Goal: Task Accomplishment & Management: Complete application form

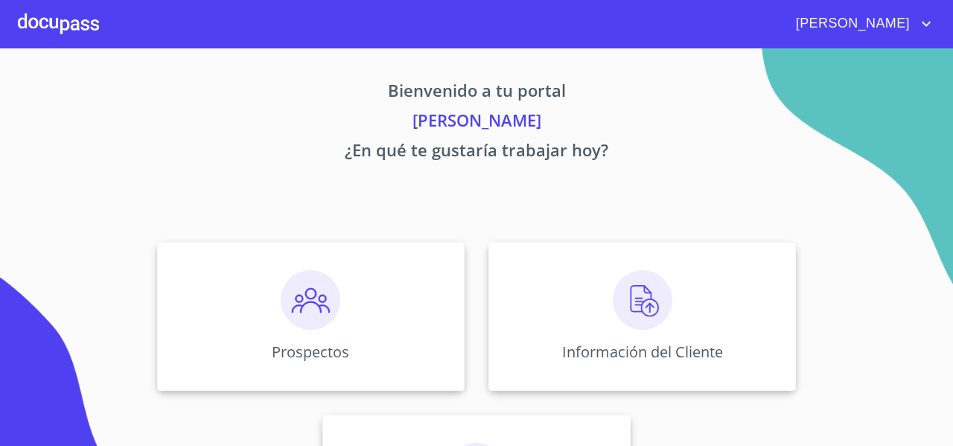
click at [474, 261] on div "Prospectos Información del Cliente Asignación de Ventas" at bounding box center [476, 403] width 923 height 346
click at [557, 273] on div "Información del Cliente" at bounding box center [642, 316] width 308 height 149
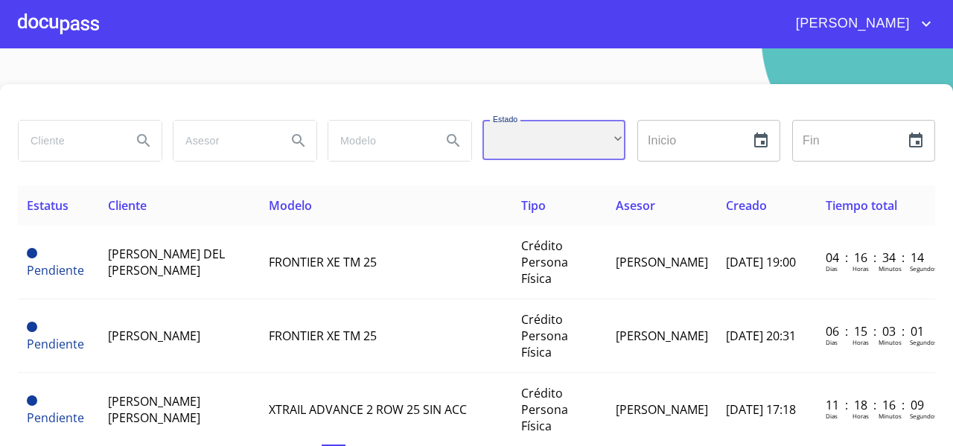
click at [514, 139] on div "​" at bounding box center [554, 140] width 143 height 40
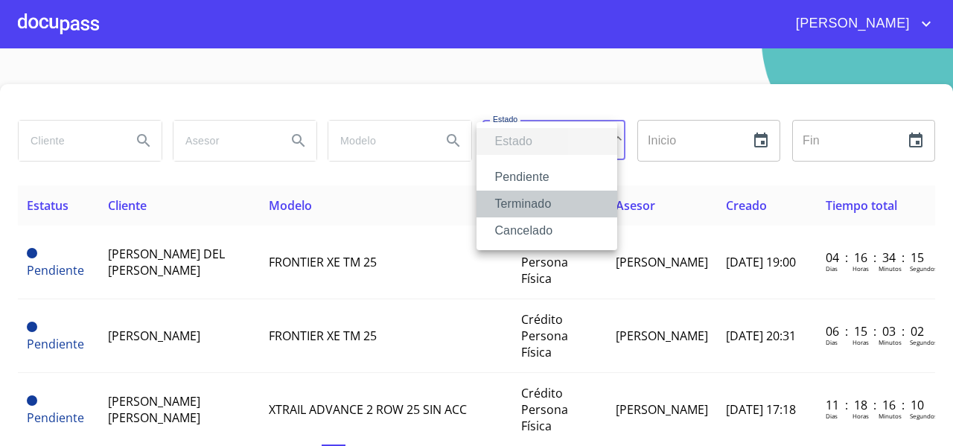
click at [503, 200] on li "Terminado" at bounding box center [547, 204] width 141 height 27
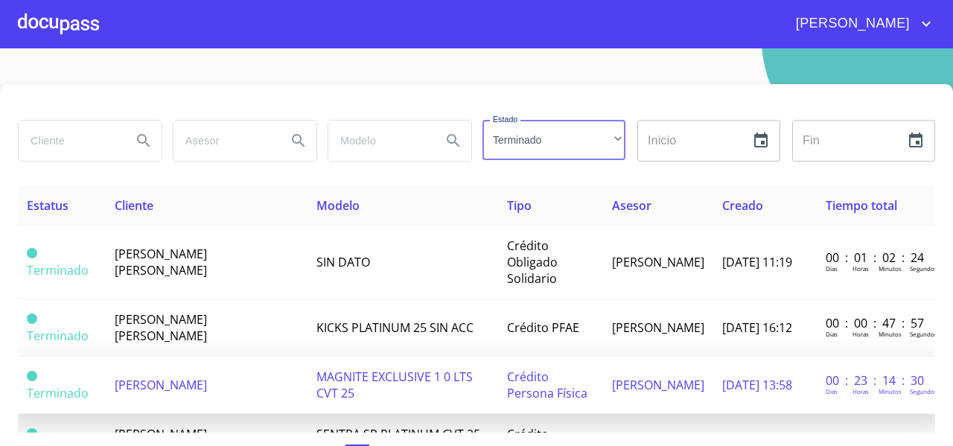
click at [176, 388] on span "[PERSON_NAME]" at bounding box center [161, 385] width 92 height 16
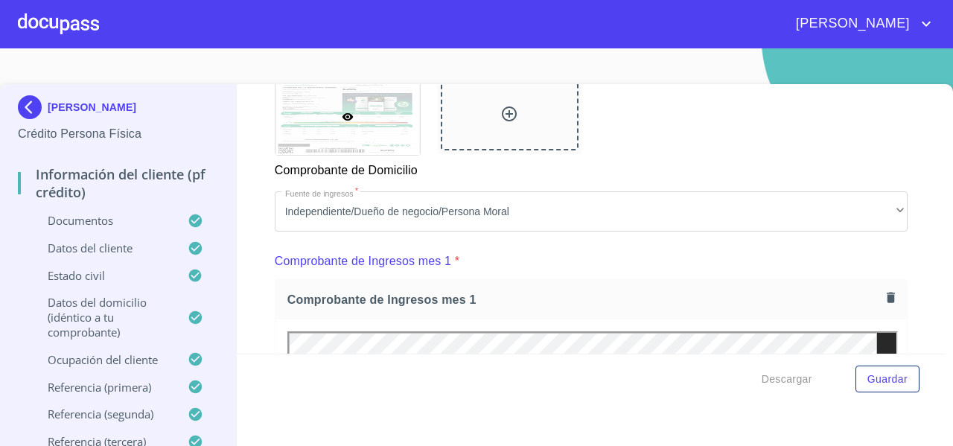
scroll to position [1313, 0]
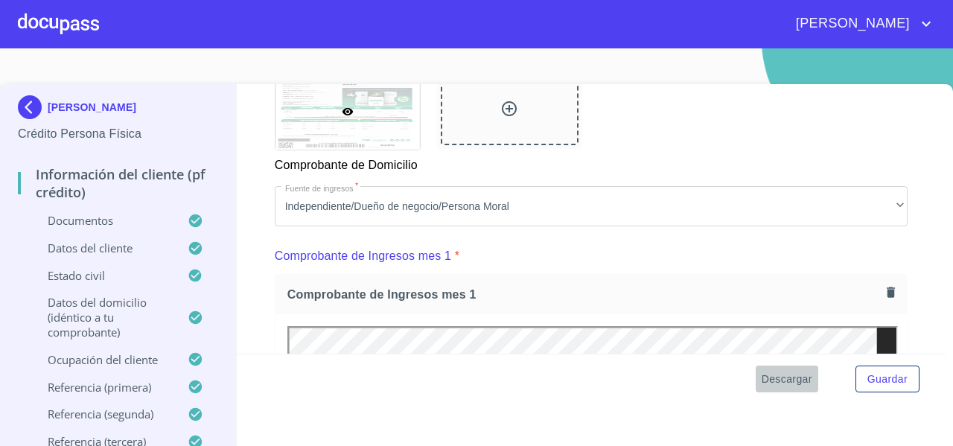
click at [771, 380] on span "Descargar" at bounding box center [787, 379] width 51 height 19
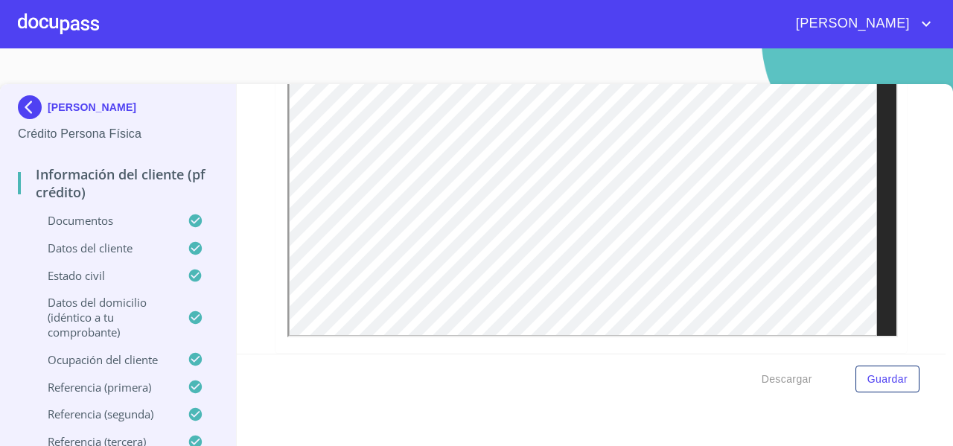
scroll to position [1702, 0]
click at [891, 190] on div "Información del cliente (PF crédito) Documentos Documento de identificación   *…" at bounding box center [592, 219] width 710 height 270
click at [51, 39] on div at bounding box center [58, 24] width 81 height 48
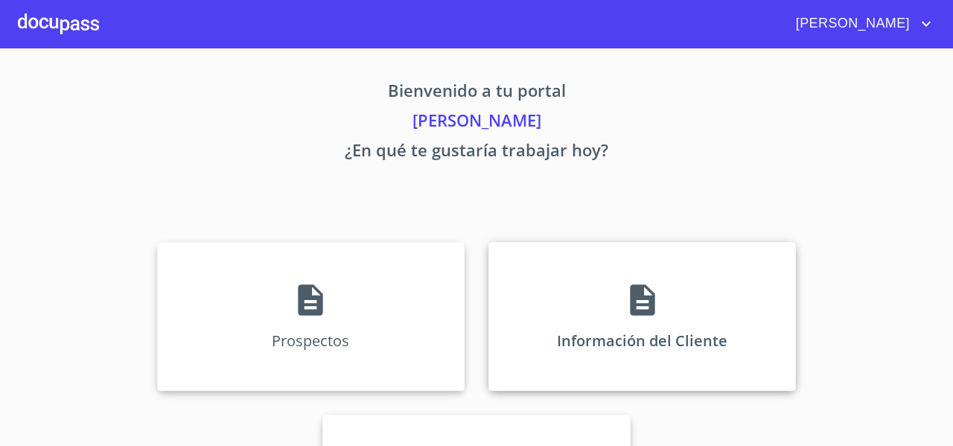
click at [541, 252] on div "Información del Cliente" at bounding box center [642, 316] width 308 height 149
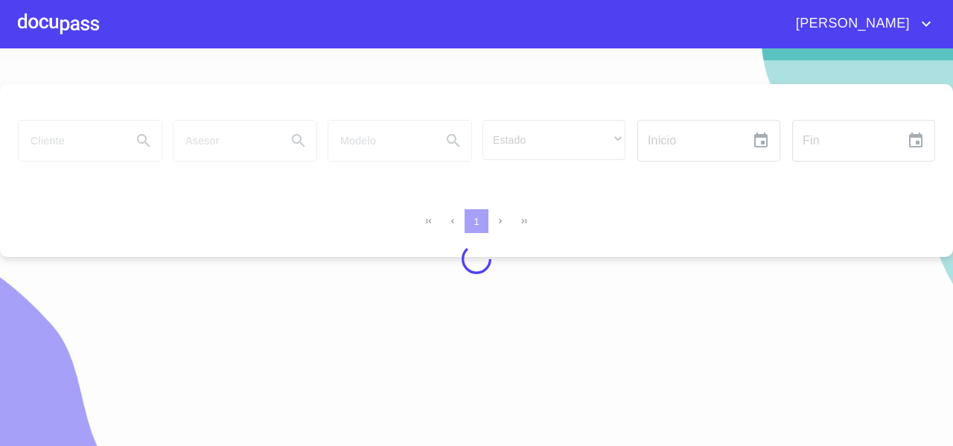
click at [95, 131] on div at bounding box center [476, 259] width 953 height 398
click at [89, 132] on div at bounding box center [476, 259] width 953 height 398
click at [88, 133] on div at bounding box center [476, 259] width 953 height 398
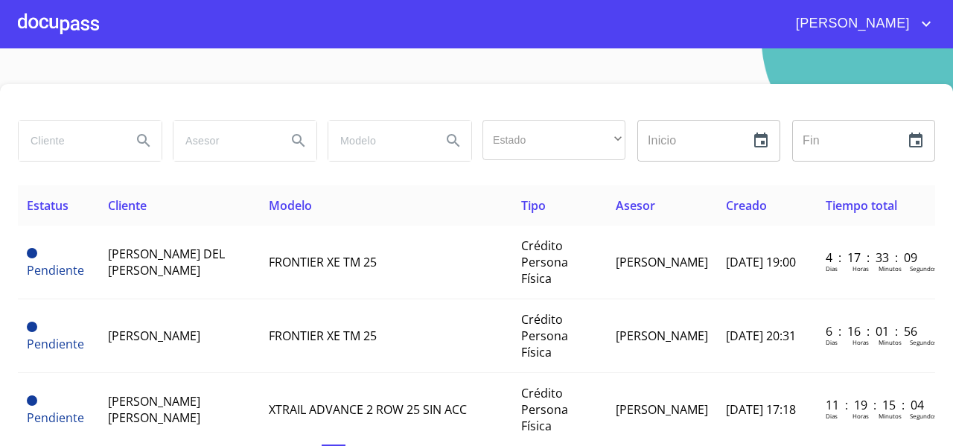
click at [80, 140] on input "search" at bounding box center [69, 141] width 101 height 40
type input "[PERSON_NAME]"
click at [137, 144] on icon "Search" at bounding box center [144, 141] width 18 height 18
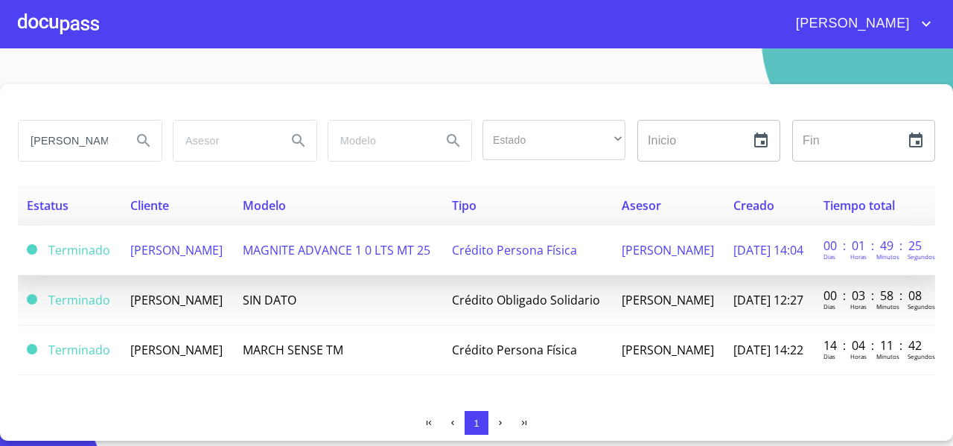
click at [203, 254] on td "[PERSON_NAME]" at bounding box center [177, 251] width 112 height 50
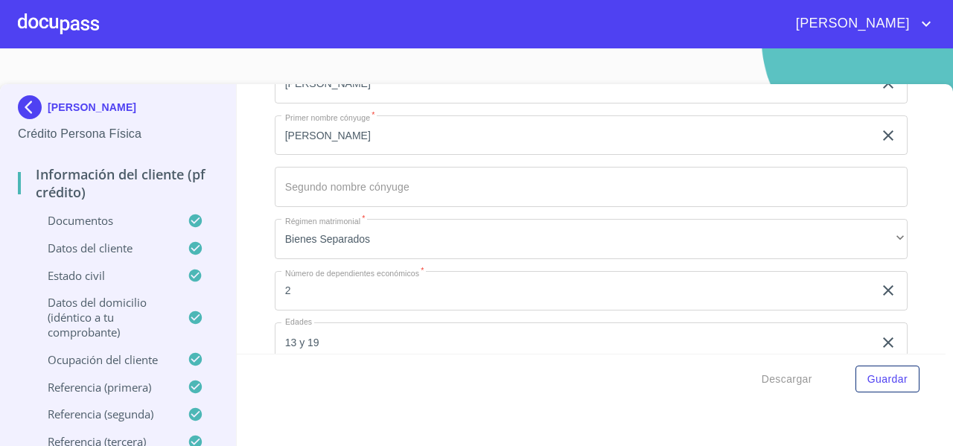
scroll to position [3998, 0]
click at [905, 229] on div "Información del cliente (PF crédito) Documentos Documento de identificación   *…" at bounding box center [592, 219] width 710 height 270
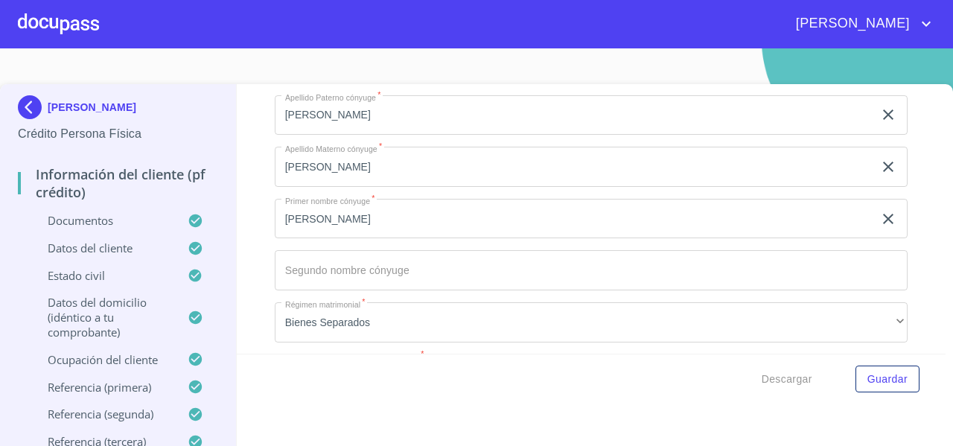
scroll to position [3913, 0]
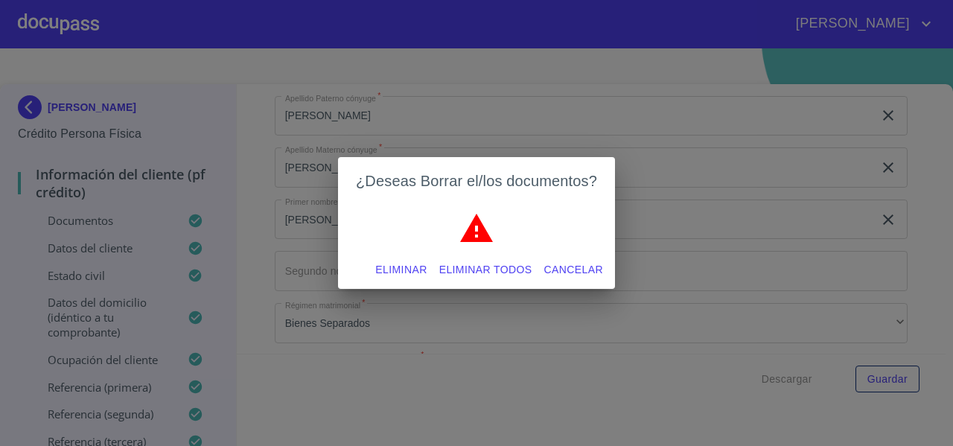
click at [441, 281] on button "Eliminar todos" at bounding box center [485, 270] width 105 height 28
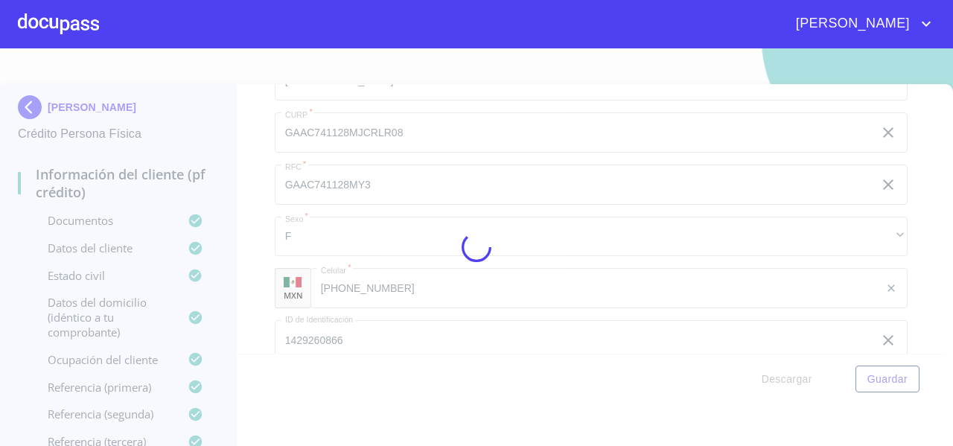
click at [897, 308] on div at bounding box center [476, 247] width 953 height 398
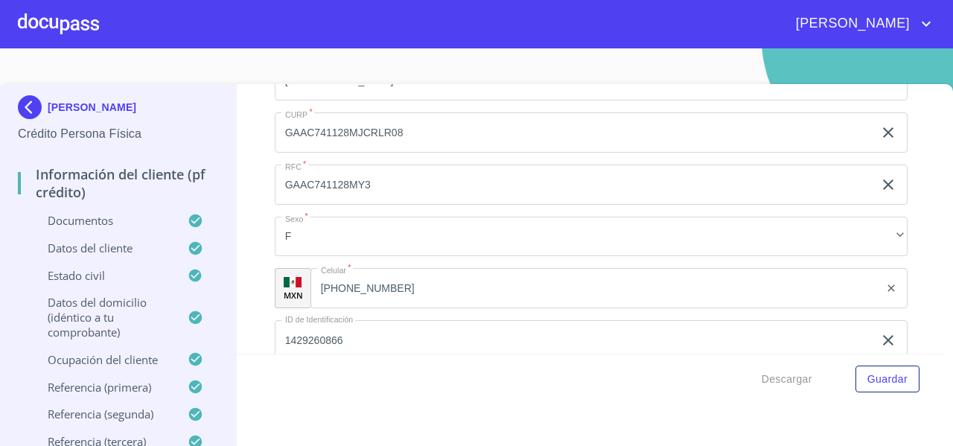
scroll to position [0, 0]
click at [878, 386] on span "Guardar" at bounding box center [888, 379] width 40 height 19
